Goal: Transaction & Acquisition: Purchase product/service

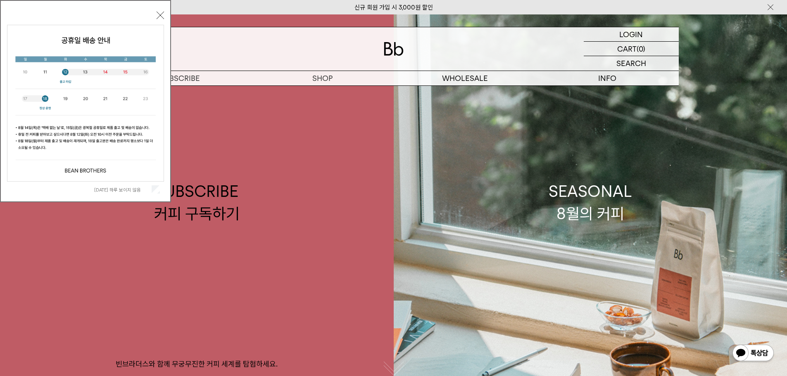
click at [146, 188] on label "오늘 하루 보이지 않음" at bounding box center [122, 190] width 56 height 6
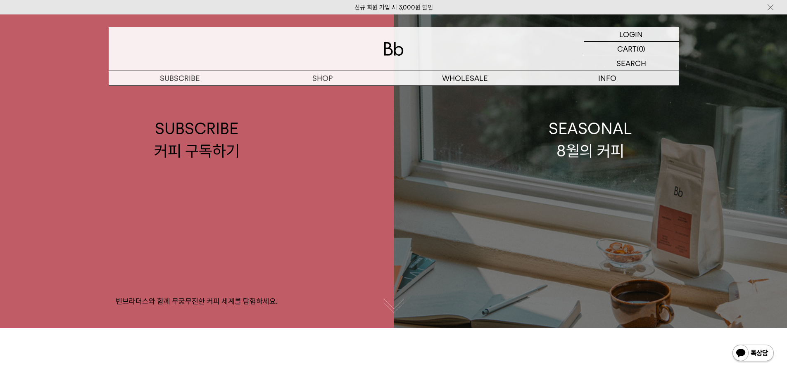
scroll to position [41, 0]
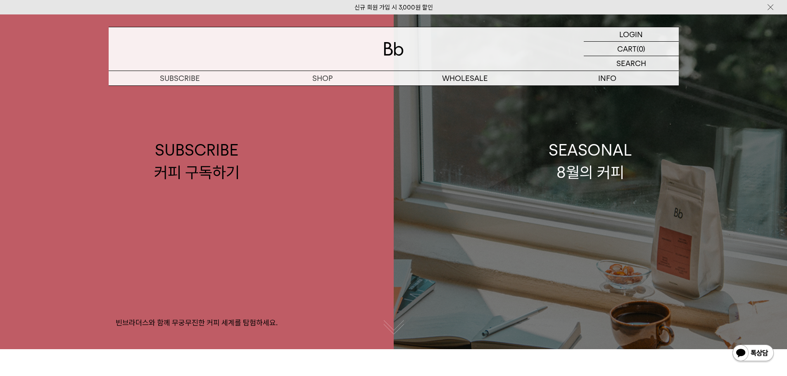
click at [543, 167] on link "SEASONAL 8월의 커피" at bounding box center [591, 161] width 394 height 376
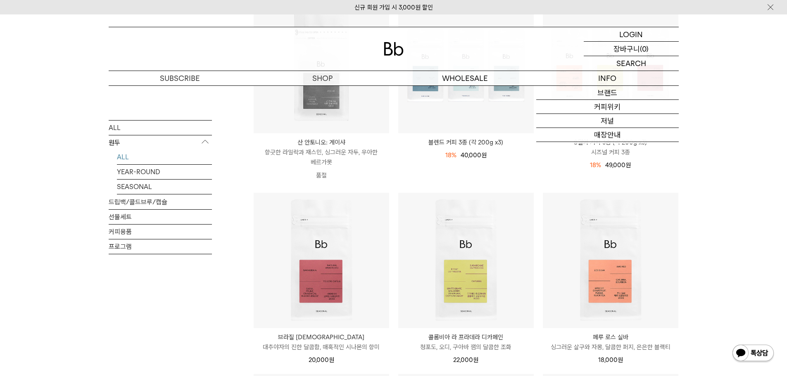
scroll to position [165, 0]
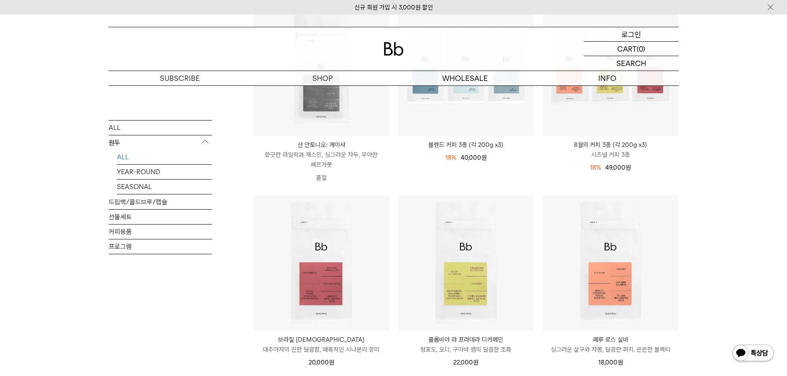
click at [621, 37] on div "LOGIN 로그인" at bounding box center [631, 34] width 95 height 14
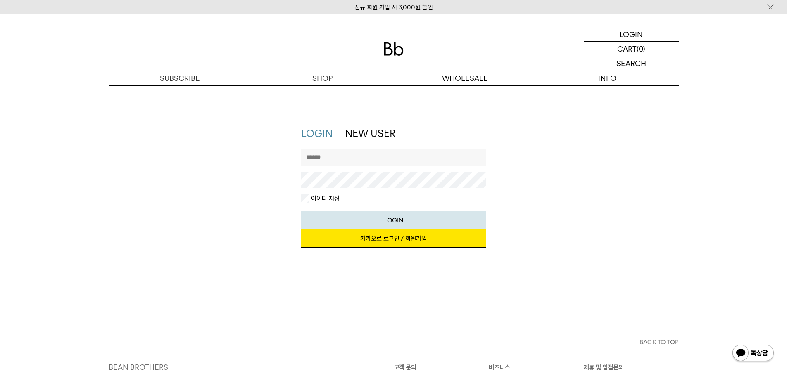
click at [356, 236] on link "카카오로 로그인 / 회원가입" at bounding box center [393, 239] width 185 height 18
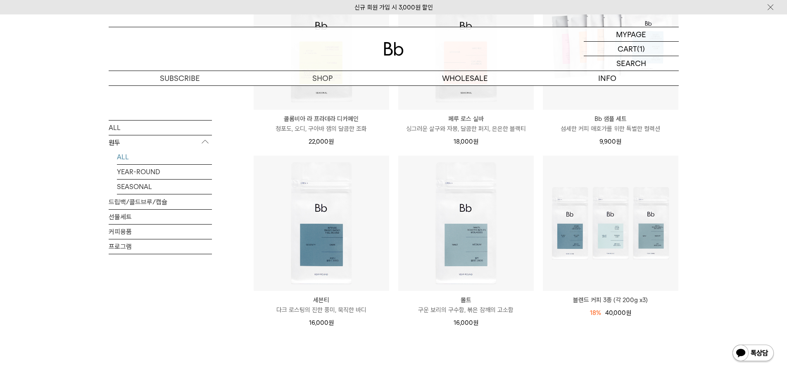
scroll to position [454, 0]
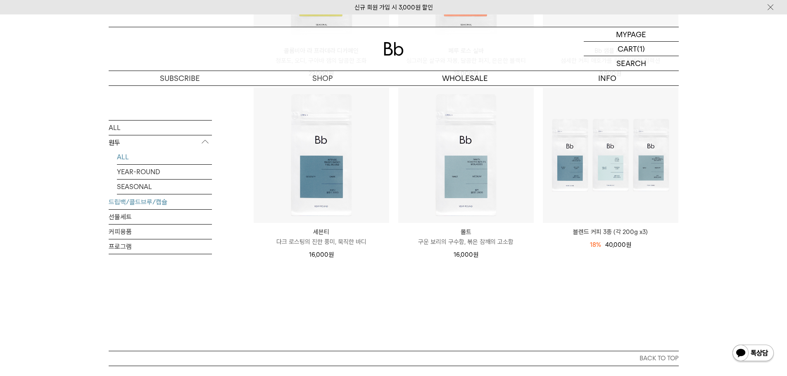
click at [145, 202] on link "드립백/콜드브루/캡슐" at bounding box center [160, 202] width 103 height 14
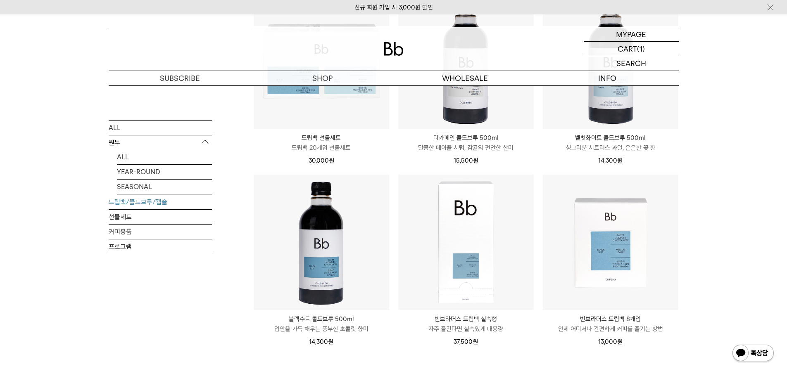
scroll to position [578, 0]
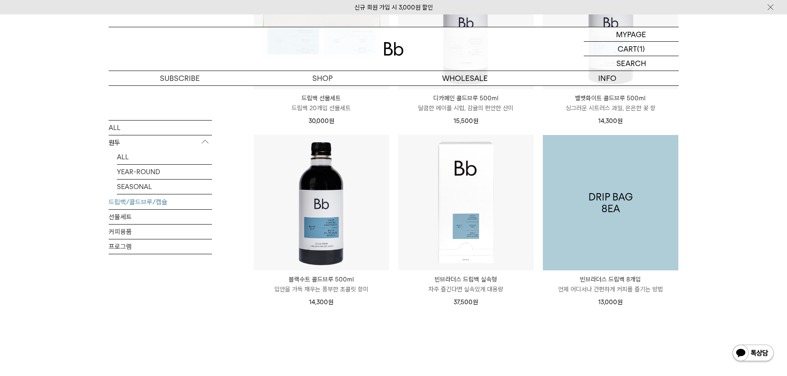
click at [661, 229] on img at bounding box center [611, 203] width 136 height 136
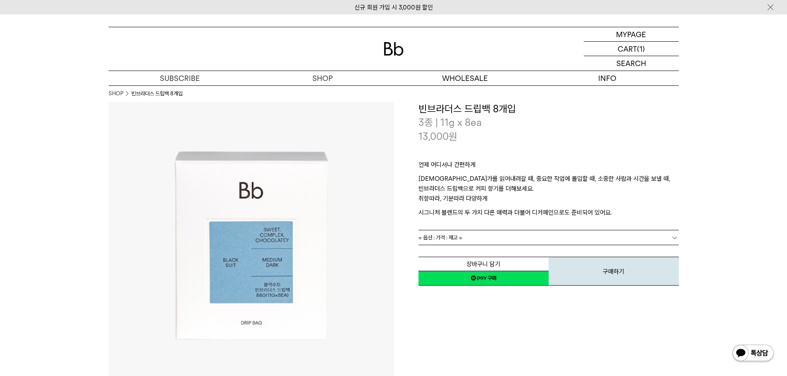
click at [586, 234] on link "= 옵션 : 가격 : 재고 =" at bounding box center [548, 238] width 260 height 14
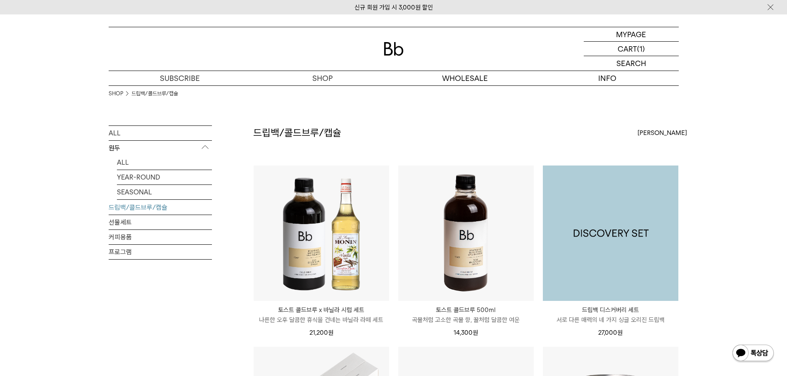
click at [635, 186] on img at bounding box center [611, 234] width 136 height 136
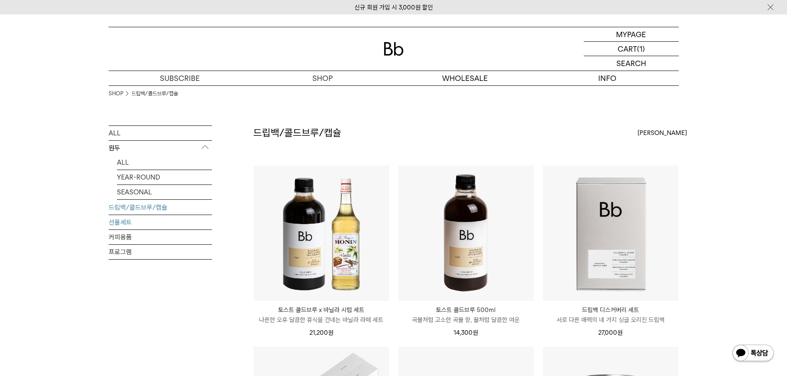
click at [162, 221] on link "선물세트" at bounding box center [160, 222] width 103 height 14
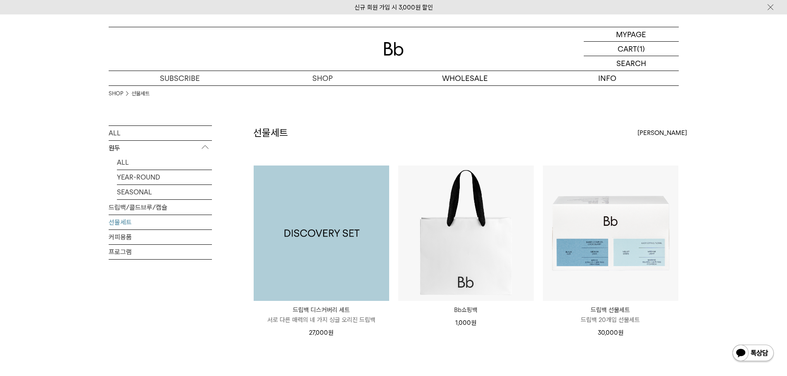
click at [362, 252] on img at bounding box center [322, 234] width 136 height 136
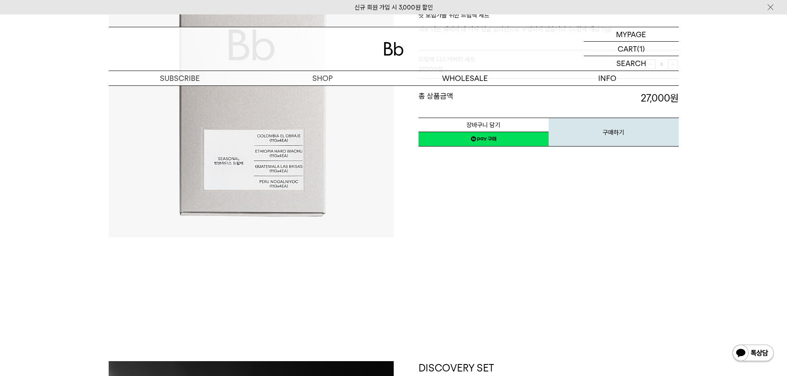
scroll to position [165, 0]
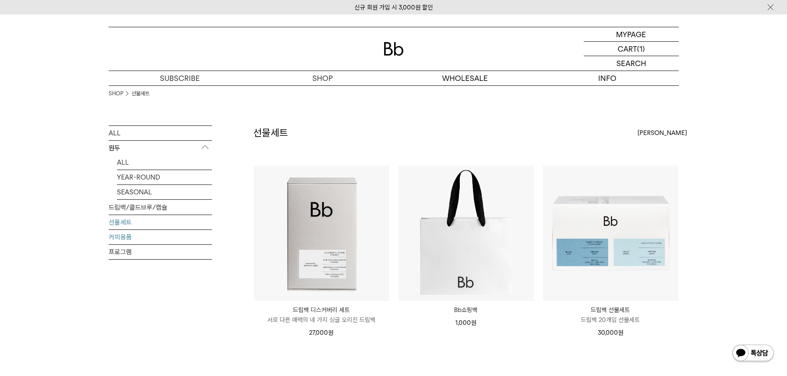
click at [133, 238] on link "커피용품" at bounding box center [160, 237] width 103 height 14
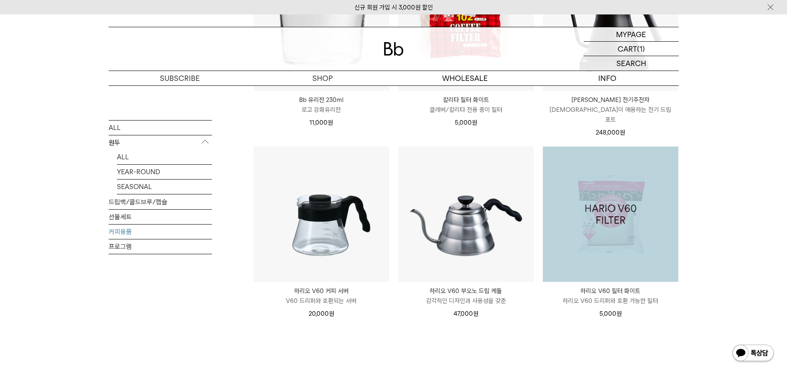
scroll to position [248, 0]
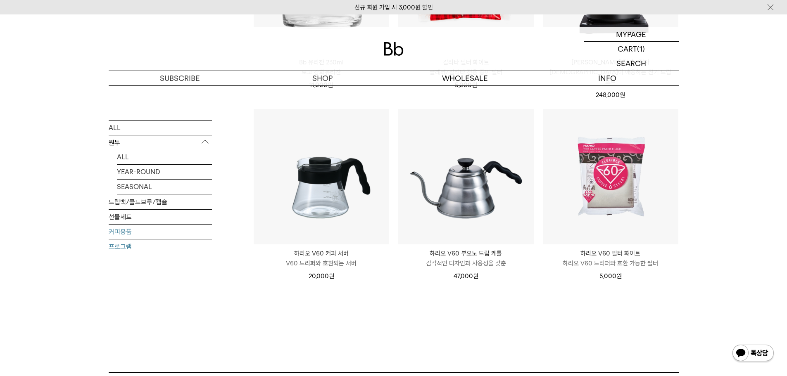
click at [140, 247] on link "프로그램" at bounding box center [160, 246] width 103 height 14
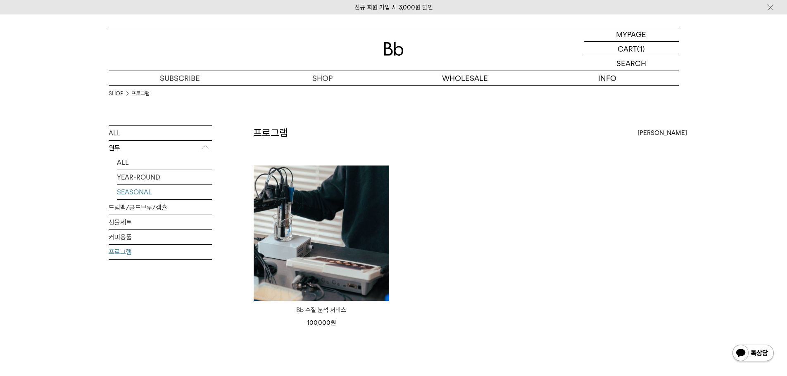
click at [150, 195] on link "SEASONAL" at bounding box center [164, 192] width 95 height 14
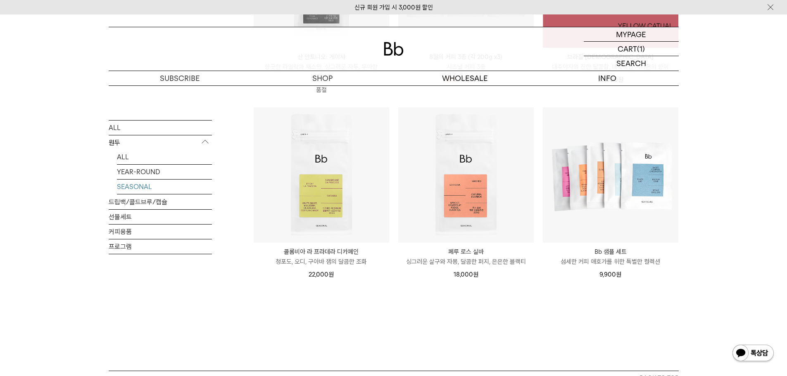
scroll to position [289, 0]
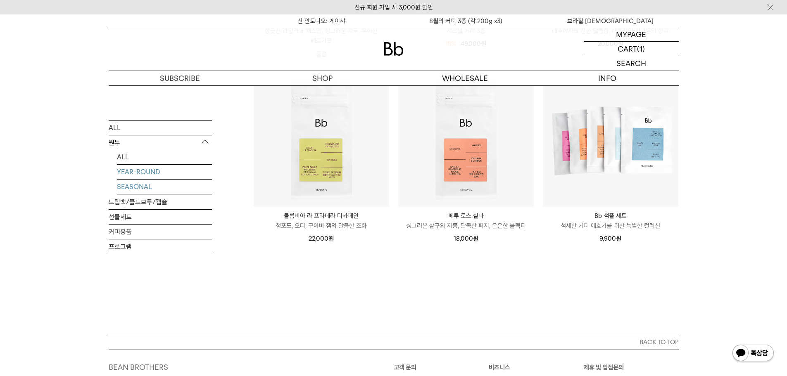
click at [129, 166] on link "YEAR-ROUND" at bounding box center [164, 171] width 95 height 14
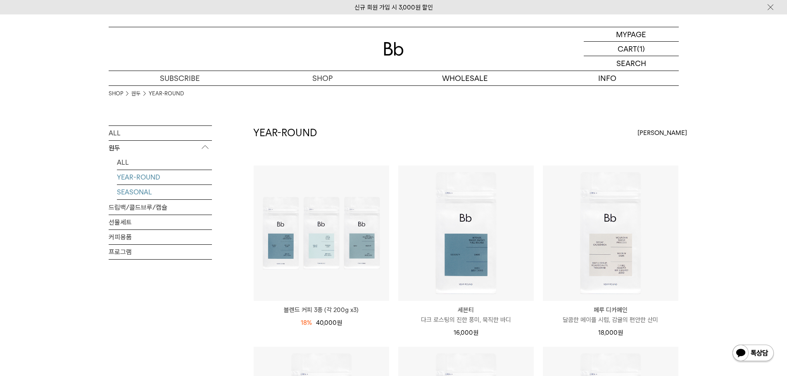
click at [141, 190] on link "SEASONAL" at bounding box center [164, 192] width 95 height 14
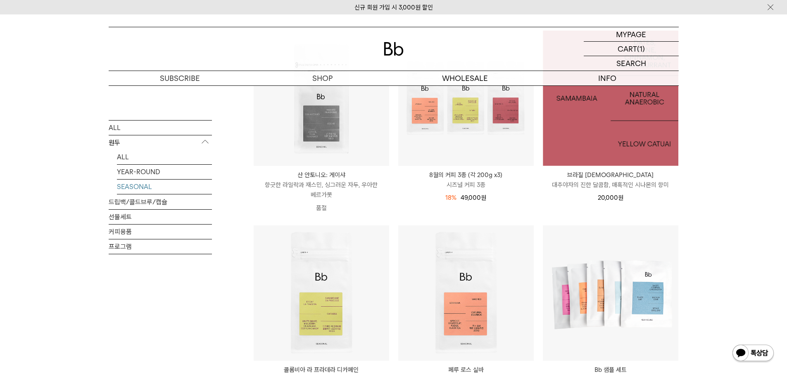
scroll to position [157, 0]
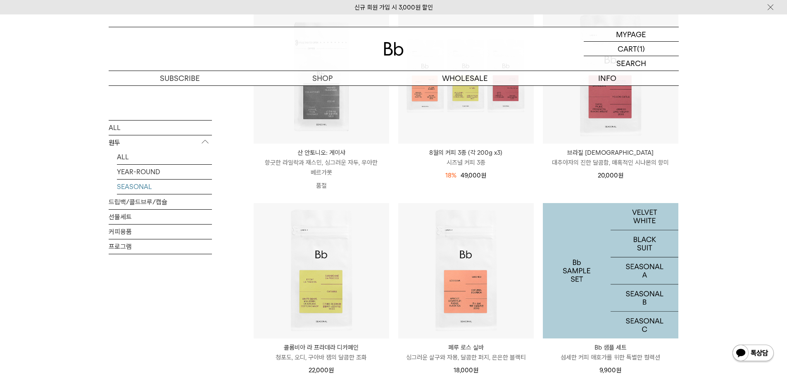
click at [601, 302] on img at bounding box center [611, 271] width 136 height 136
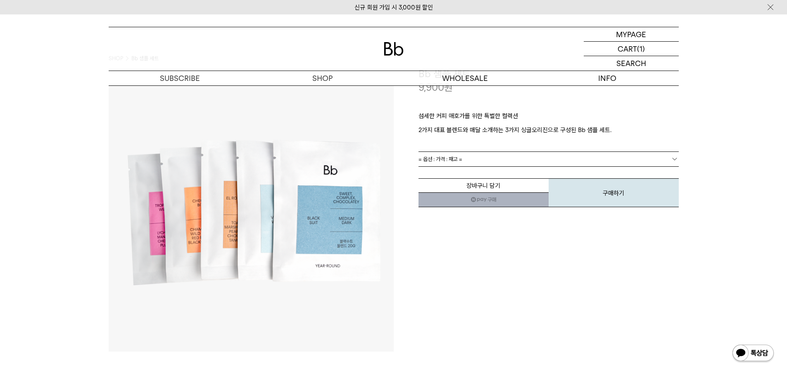
scroll to position [41, 0]
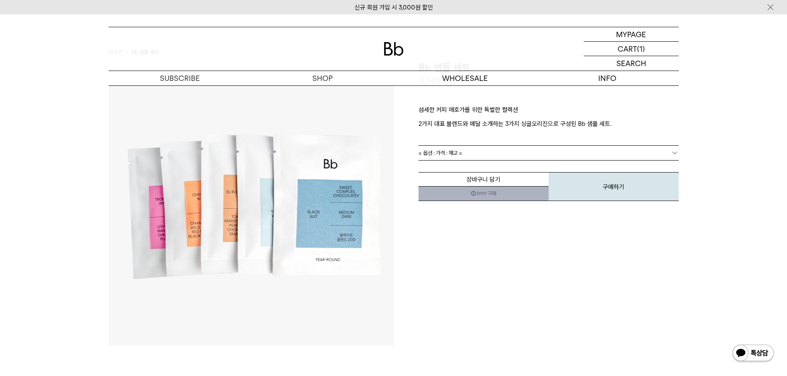
click at [488, 154] on link "= 옵션 : 가격 : 재고 =" at bounding box center [548, 153] width 260 height 14
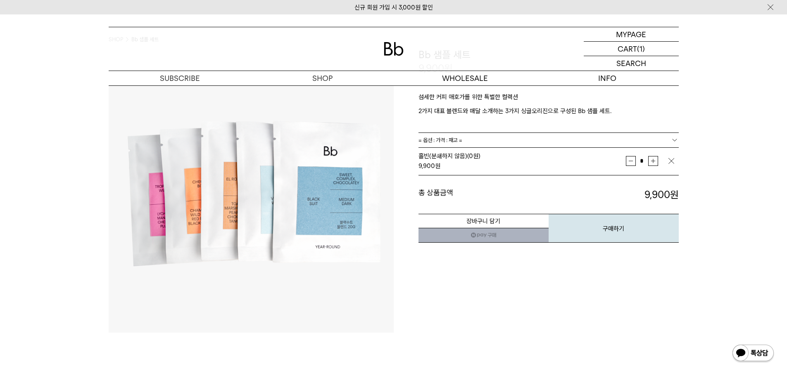
scroll to position [0, 0]
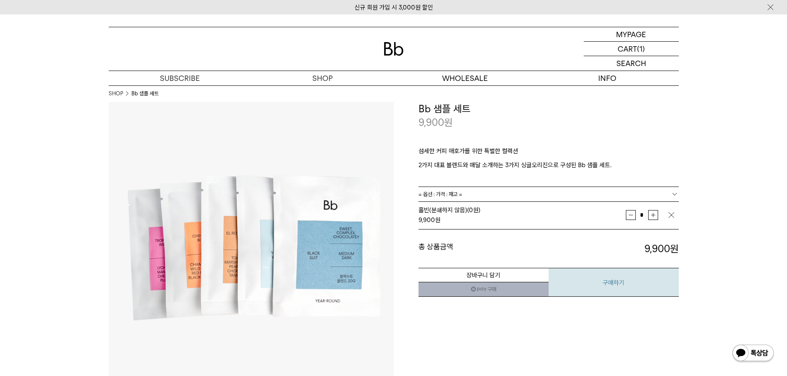
click at [584, 273] on button "구매하기" at bounding box center [614, 282] width 130 height 29
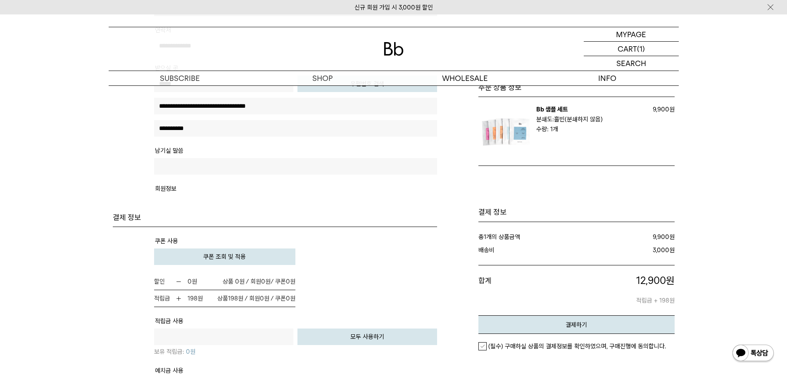
scroll to position [372, 0]
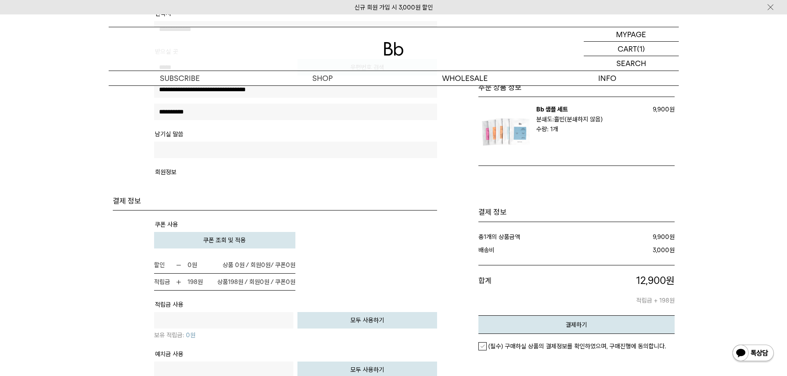
click at [236, 241] on span "쿠폰 조회 및 적용" at bounding box center [224, 240] width 43 height 7
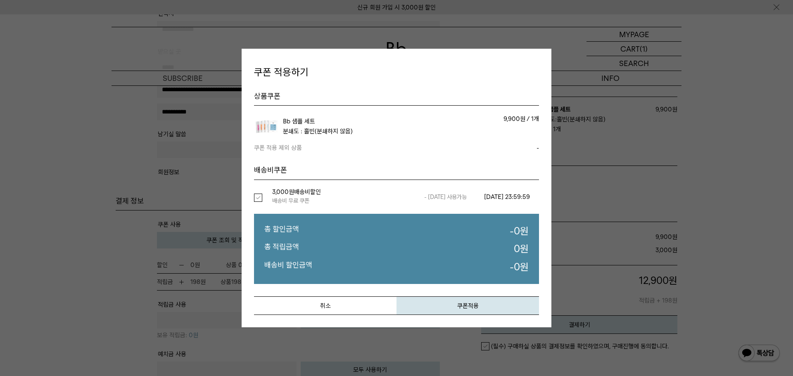
click at [258, 196] on label "선택" at bounding box center [263, 198] width 18 height 8
click at [423, 299] on button "쿠폰적용" at bounding box center [468, 306] width 143 height 19
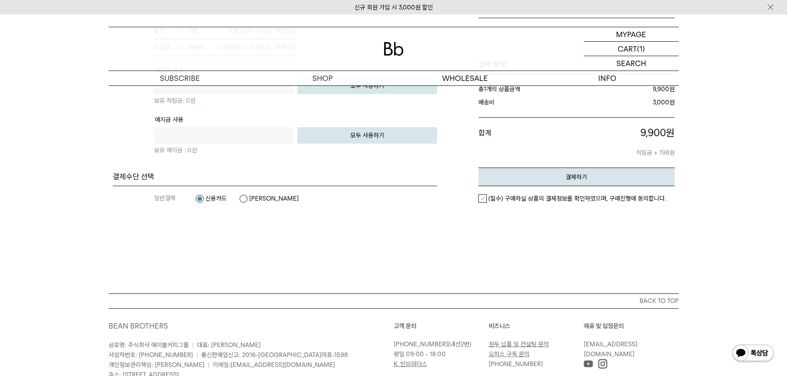
scroll to position [661, 0]
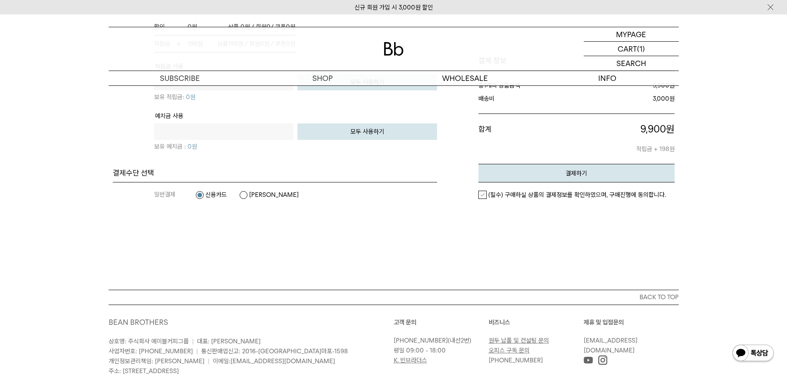
click at [482, 197] on label "(필수) 구매하실 상품의 결제정보를 확인하였으며, 구매진행에 동의합니다." at bounding box center [572, 195] width 188 height 8
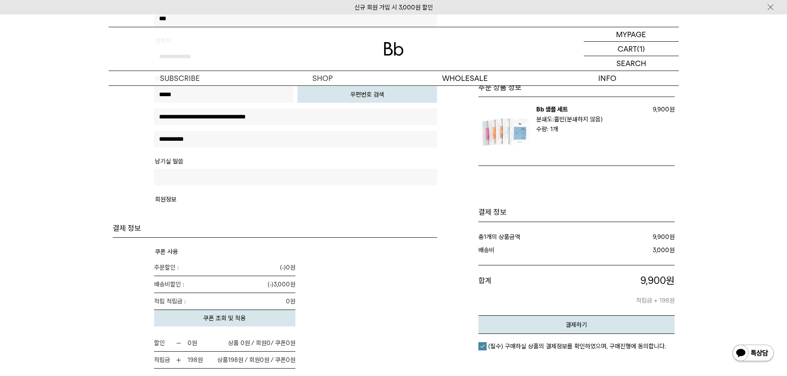
scroll to position [413, 0]
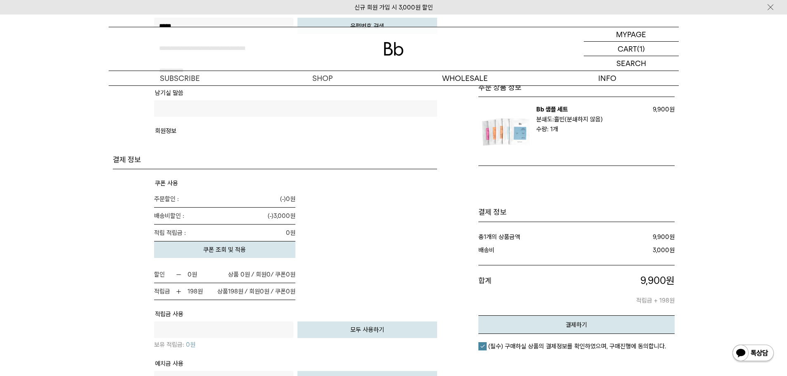
click at [279, 253] on button "쿠폰 조회 및 적용" at bounding box center [225, 250] width 142 height 17
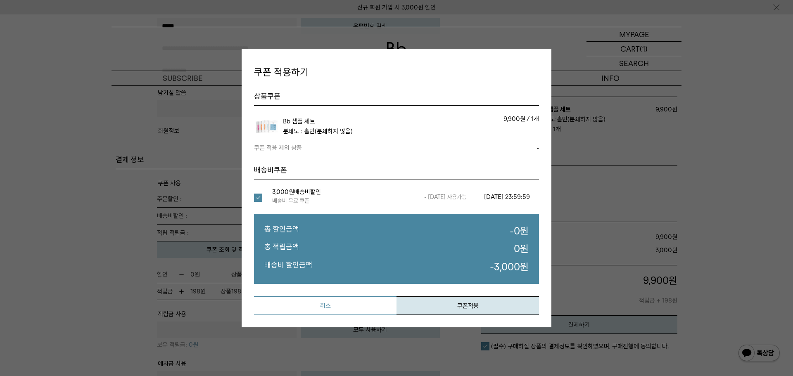
click at [288, 304] on button "취소" at bounding box center [325, 306] width 143 height 19
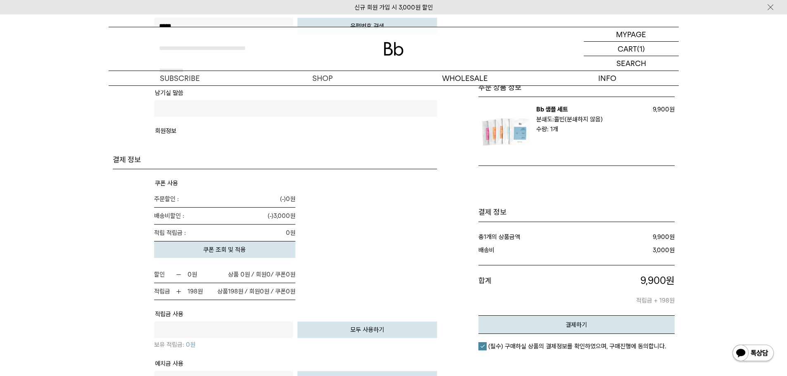
click at [177, 292] on img at bounding box center [179, 292] width 6 height 6
drag, startPoint x: 196, startPoint y: 292, endPoint x: 255, endPoint y: 293, distance: 59.1
click at [255, 293] on em "적립금 198 원 상품 198 원 / 회원 0 원 / 쿠폰 0" at bounding box center [225, 291] width 142 height 17
click at [255, 293] on span "상품 198 원 / 회원 0 원 / 쿠폰 0 원" at bounding box center [256, 292] width 78 height 10
click at [590, 319] on button "결제하기" at bounding box center [576, 325] width 196 height 19
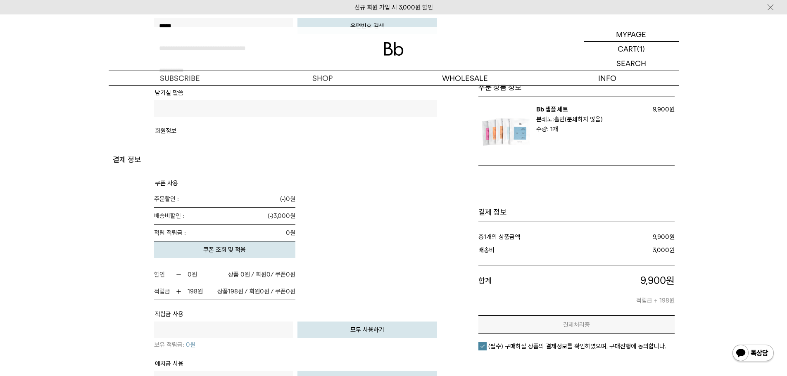
scroll to position [0, 0]
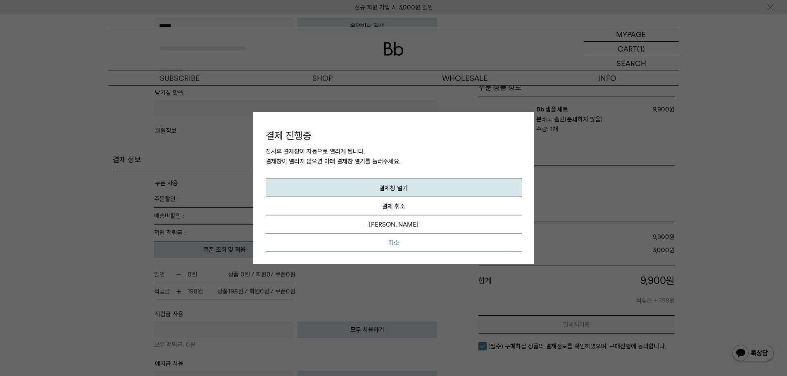
click at [459, 243] on button "취소" at bounding box center [394, 243] width 256 height 18
